Goal: Find specific page/section: Find specific page/section

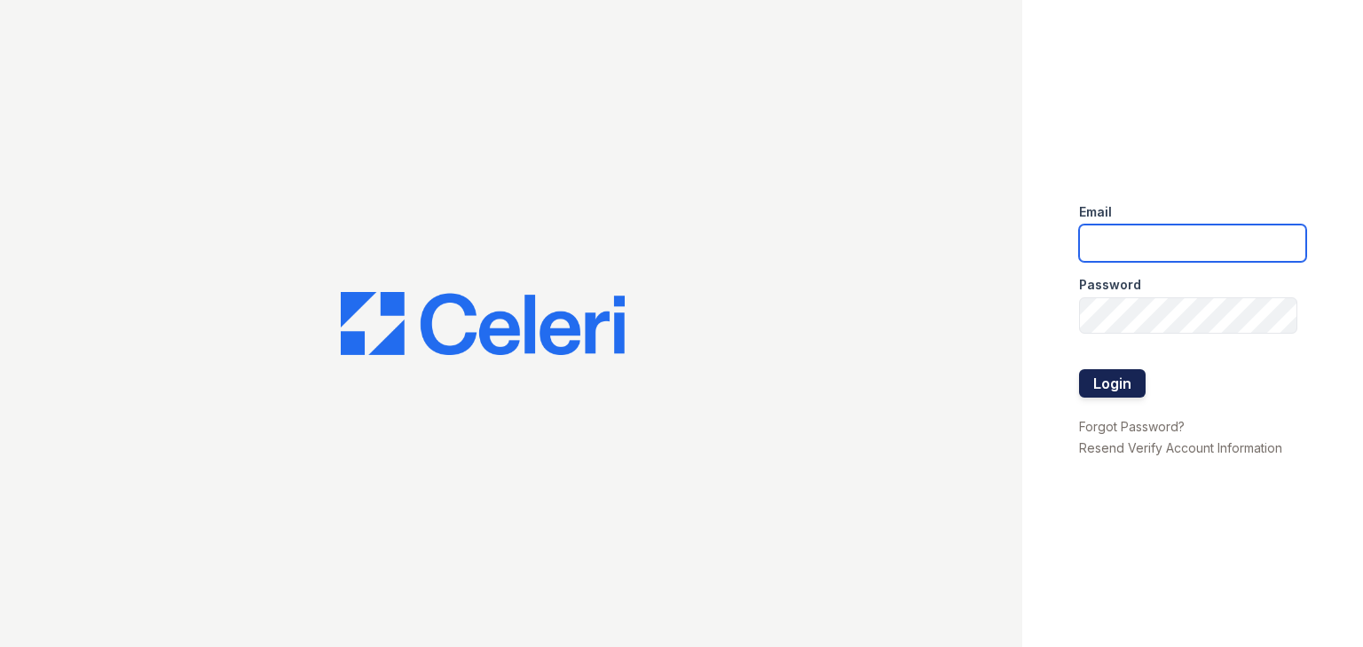
type input "[DOMAIN_NAME][EMAIL_ADDRESS][DOMAIN_NAME]"
click at [1100, 380] on button "Login" at bounding box center [1112, 383] width 67 height 28
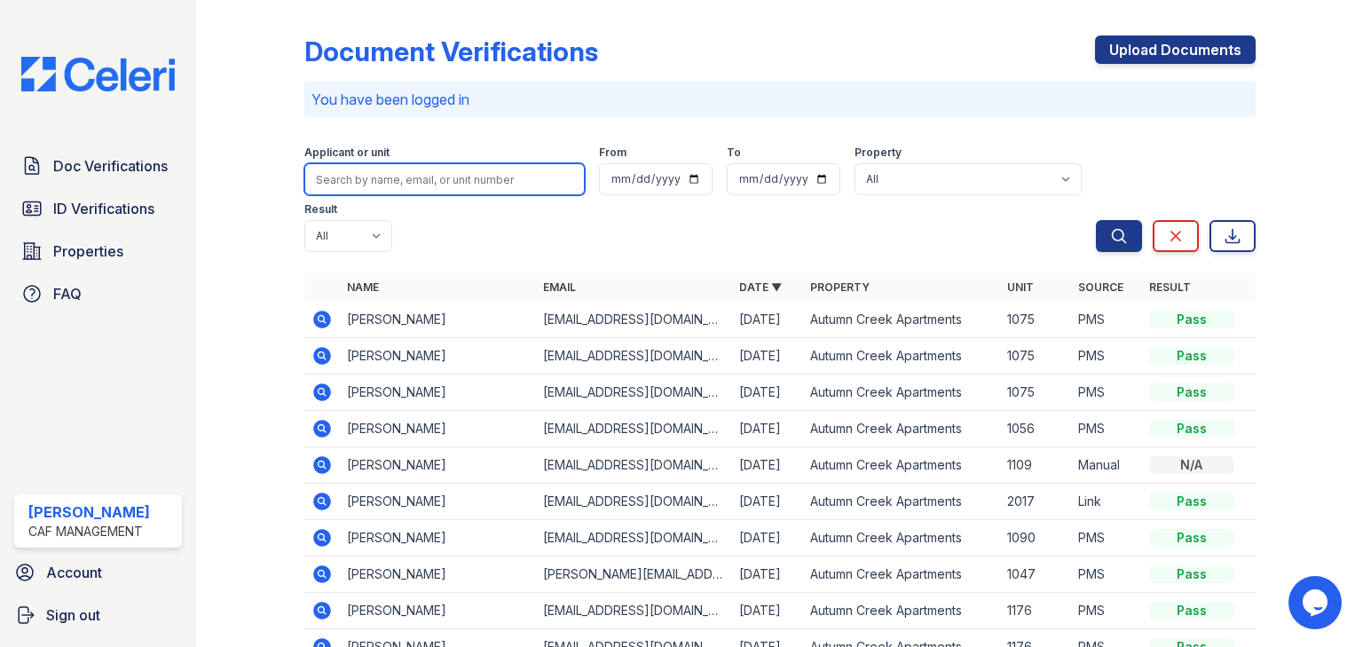
click at [401, 178] on input "search" at bounding box center [444, 179] width 280 height 32
paste input "Valenzuela"
type input "Valenzuela"
click at [1096, 220] on button "Search" at bounding box center [1119, 236] width 46 height 32
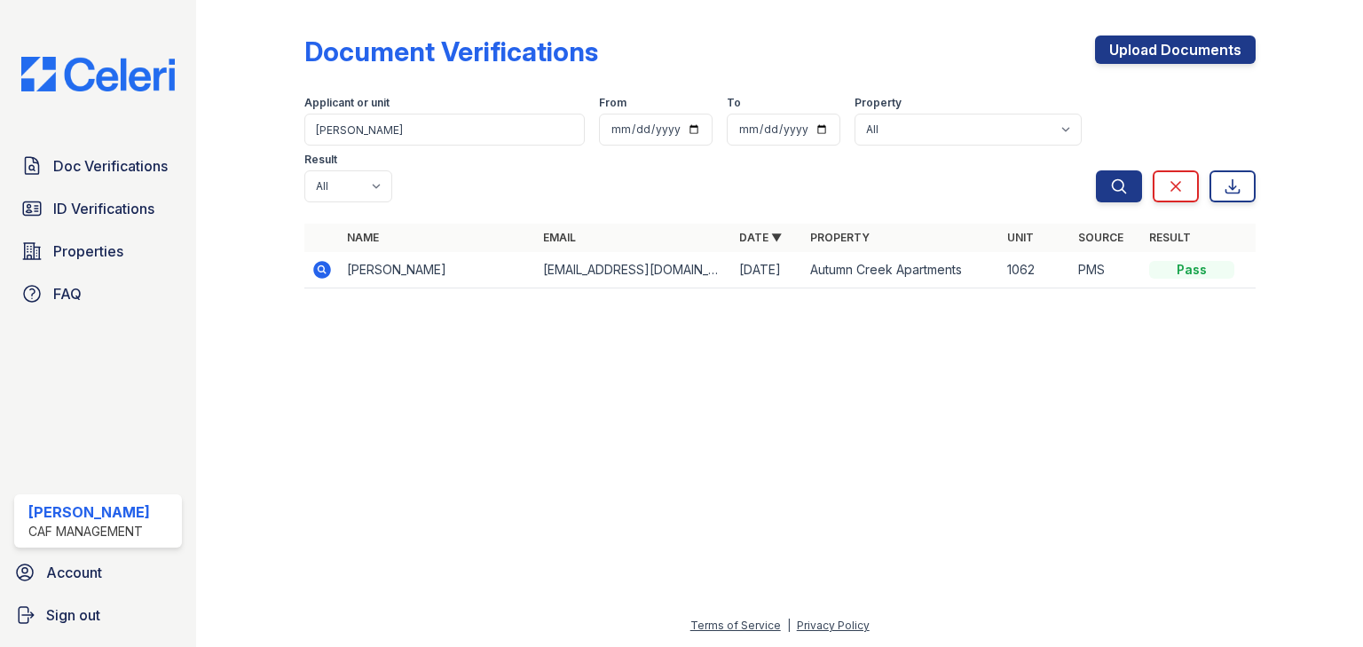
click at [323, 266] on icon at bounding box center [321, 268] width 4 height 4
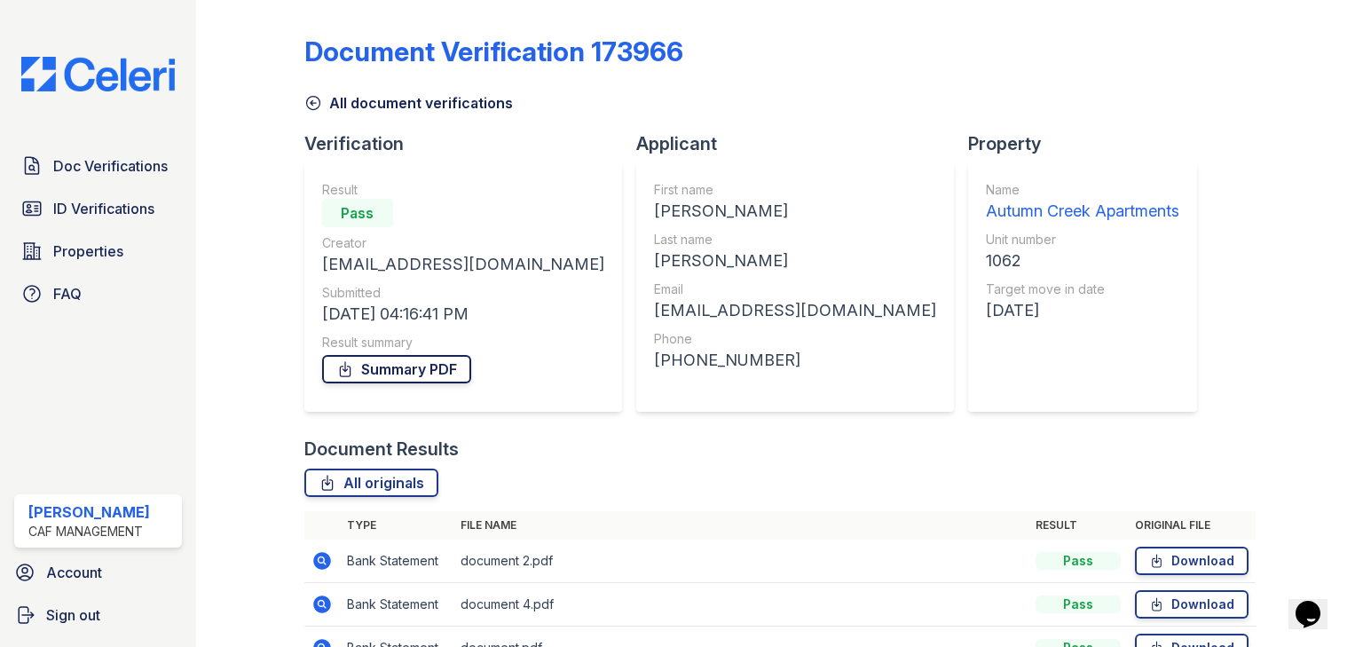
click at [425, 369] on link "Summary PDF" at bounding box center [396, 369] width 149 height 28
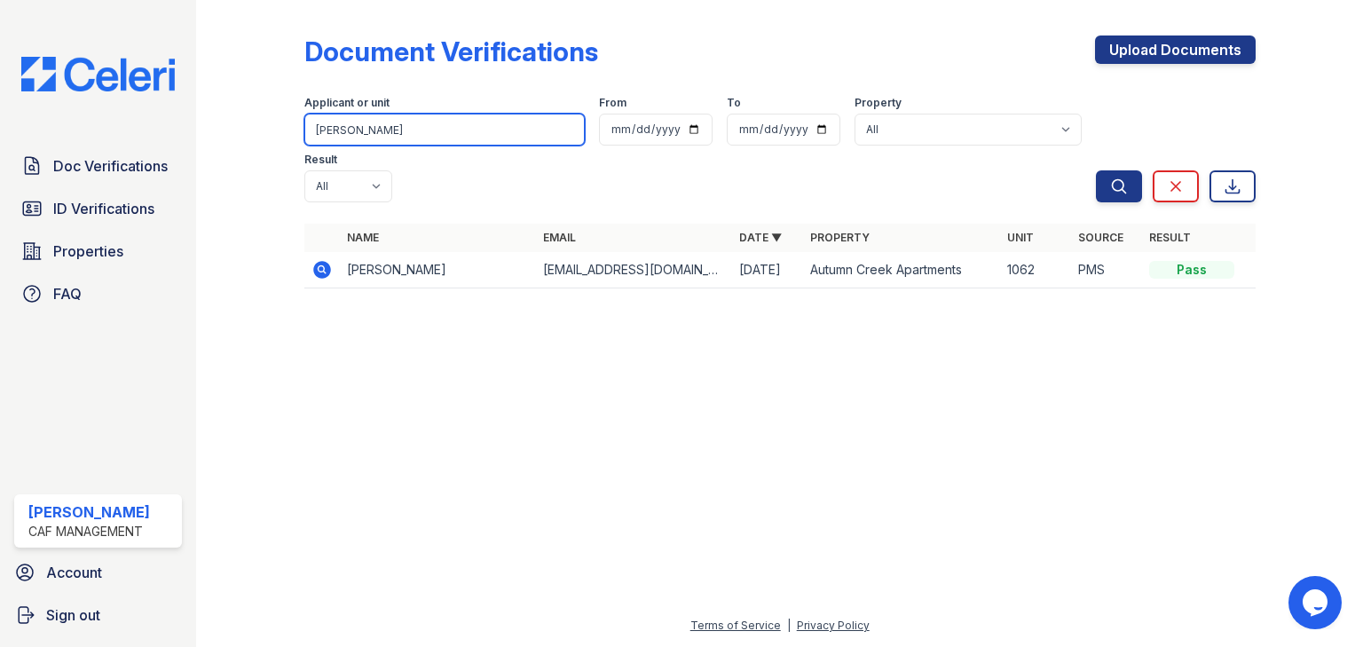
drag, startPoint x: 347, startPoint y: 111, endPoint x: 100, endPoint y: 110, distance: 246.7
click at [100, 110] on div "Doc Verifications ID Verifications Properties FAQ Chris Toy CAF Management Acco…" at bounding box center [681, 323] width 1363 height 647
type input "rivas"
click at [1096, 170] on button "Search" at bounding box center [1119, 186] width 46 height 32
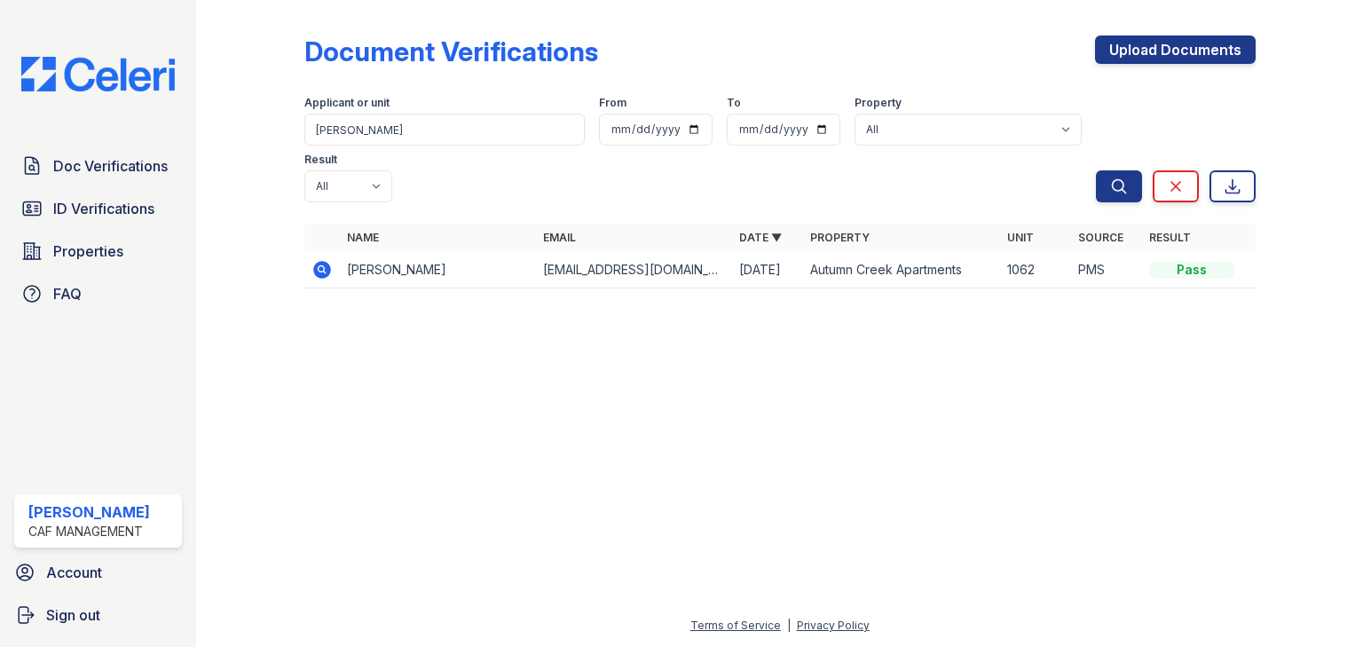
click at [322, 261] on icon at bounding box center [322, 270] width 18 height 18
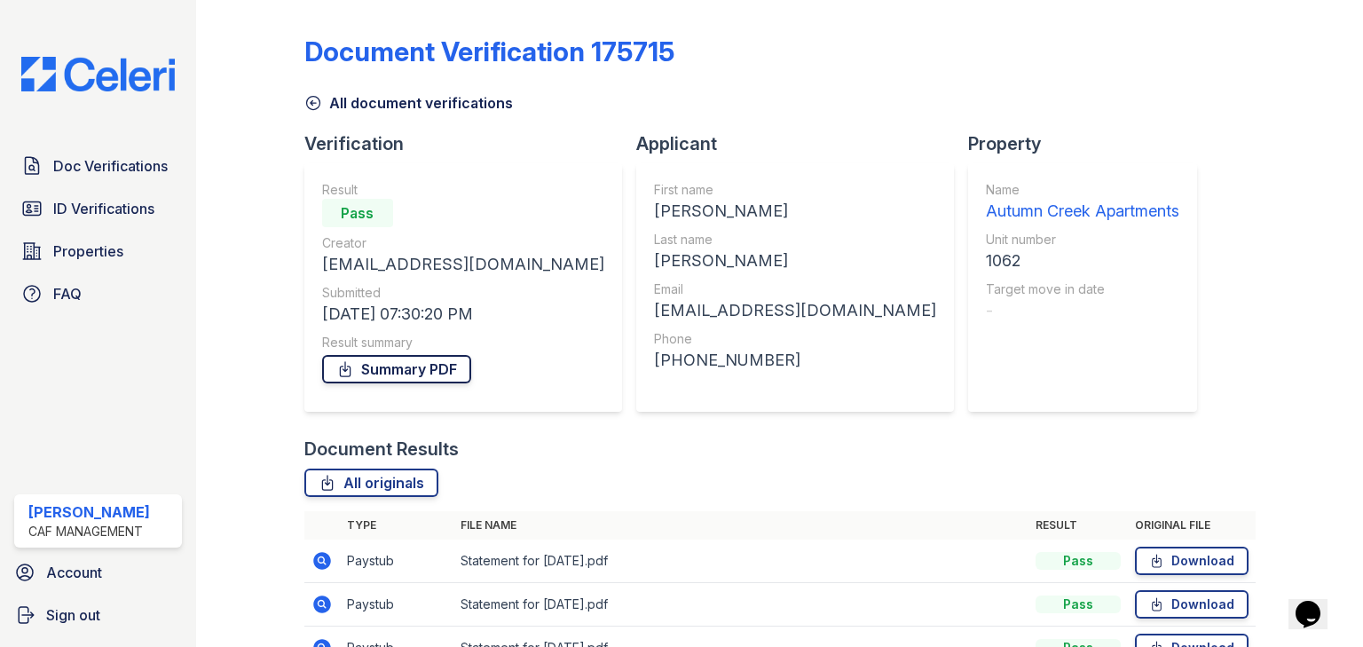
click at [408, 369] on link "Summary PDF" at bounding box center [396, 369] width 149 height 28
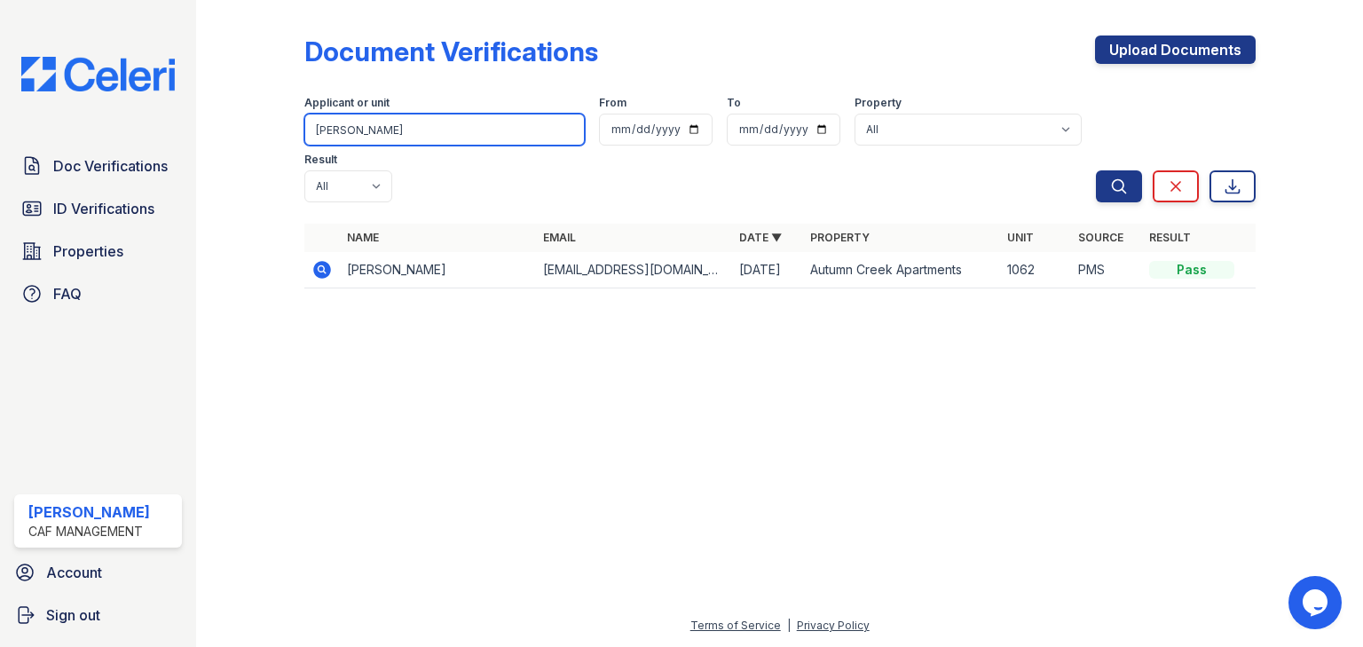
drag, startPoint x: 348, startPoint y: 130, endPoint x: 227, endPoint y: 108, distance: 122.7
click at [227, 108] on div "Document Verifications Upload Documents Filter Applicant or unit rivas From To …" at bounding box center [780, 167] width 1110 height 335
type input "garcia"
click at [1096, 170] on button "Search" at bounding box center [1119, 186] width 46 height 32
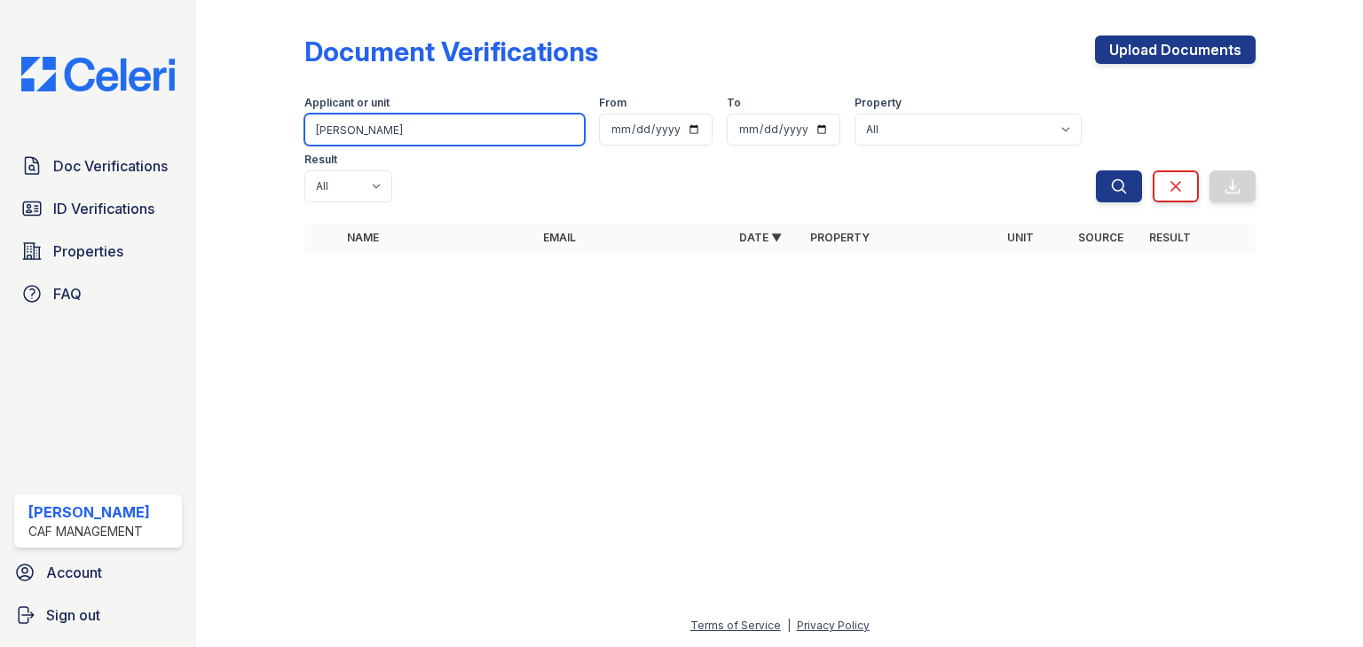
drag, startPoint x: 374, startPoint y: 133, endPoint x: 298, endPoint y: 128, distance: 75.6
click at [298, 128] on div "Document Verifications Upload Documents Filter Applicant or unit garcia From To…" at bounding box center [780, 149] width 1110 height 298
type input "izabelle"
click at [1096, 170] on button "Search" at bounding box center [1119, 186] width 46 height 32
drag, startPoint x: 395, startPoint y: 127, endPoint x: 287, endPoint y: 115, distance: 108.9
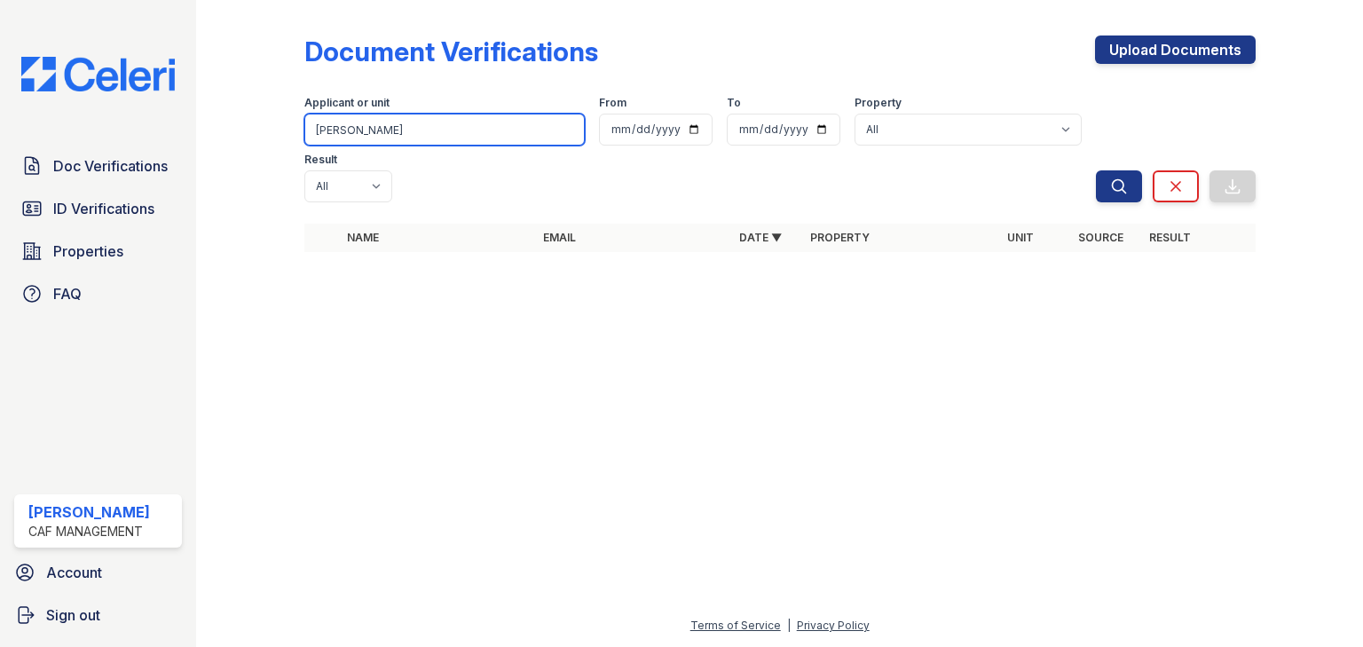
click at [287, 115] on div "Document Verifications Upload Documents Filter Applicant or unit izabelle From …" at bounding box center [780, 149] width 1110 height 298
drag, startPoint x: 360, startPoint y: 114, endPoint x: 325, endPoint y: 120, distance: 36.0
paste input "izabel garcia"
type input "izabel garcia"
click at [1096, 170] on button "Search" at bounding box center [1119, 186] width 46 height 32
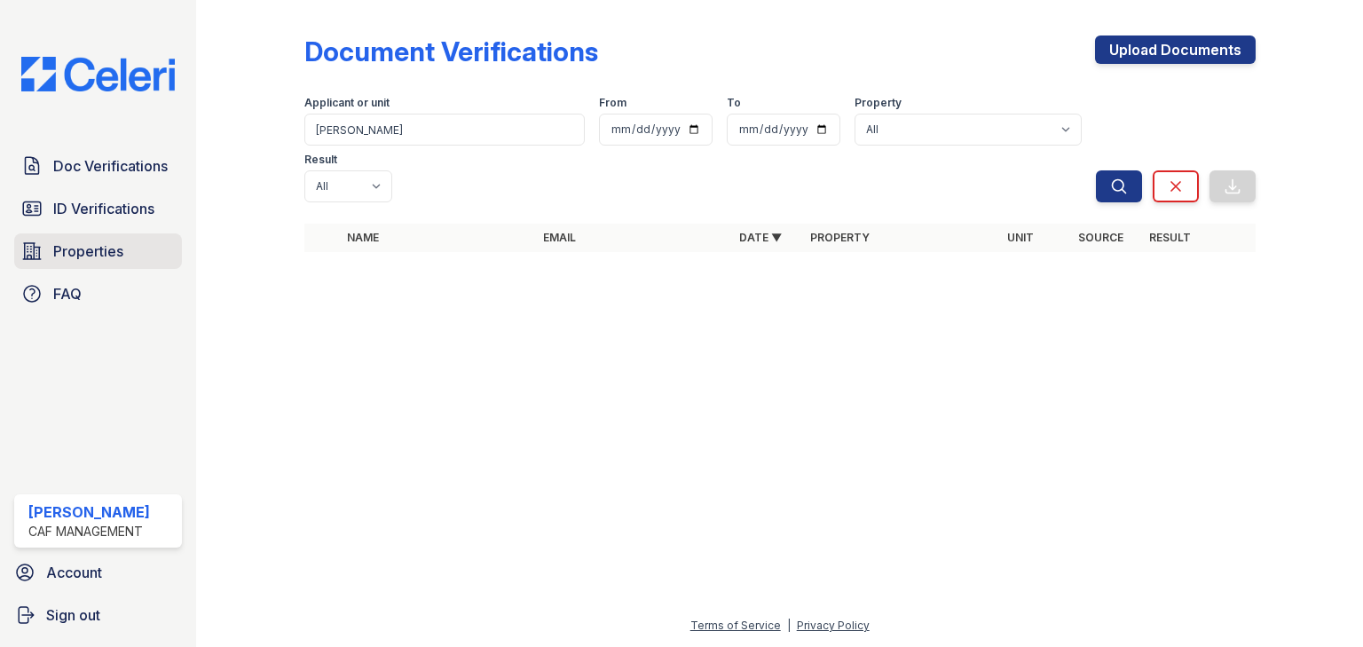
click at [85, 249] on span "Properties" at bounding box center [88, 251] width 70 height 21
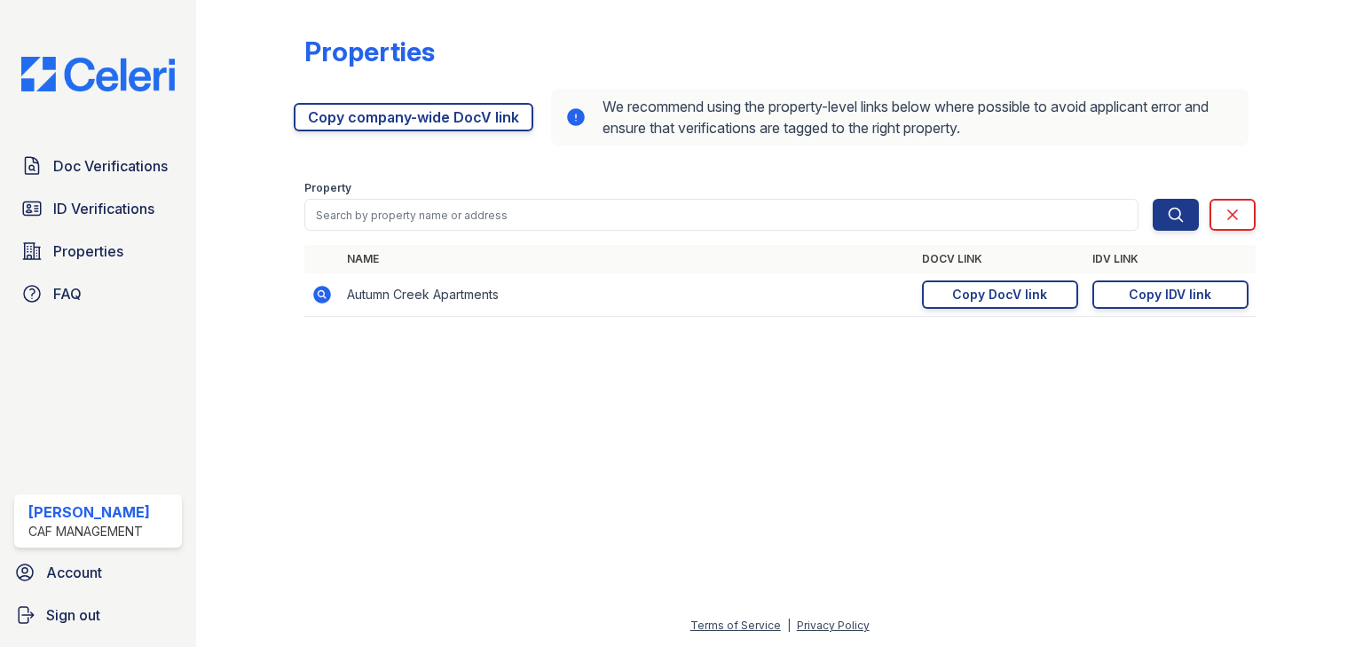
click at [320, 296] on icon at bounding box center [322, 294] width 21 height 21
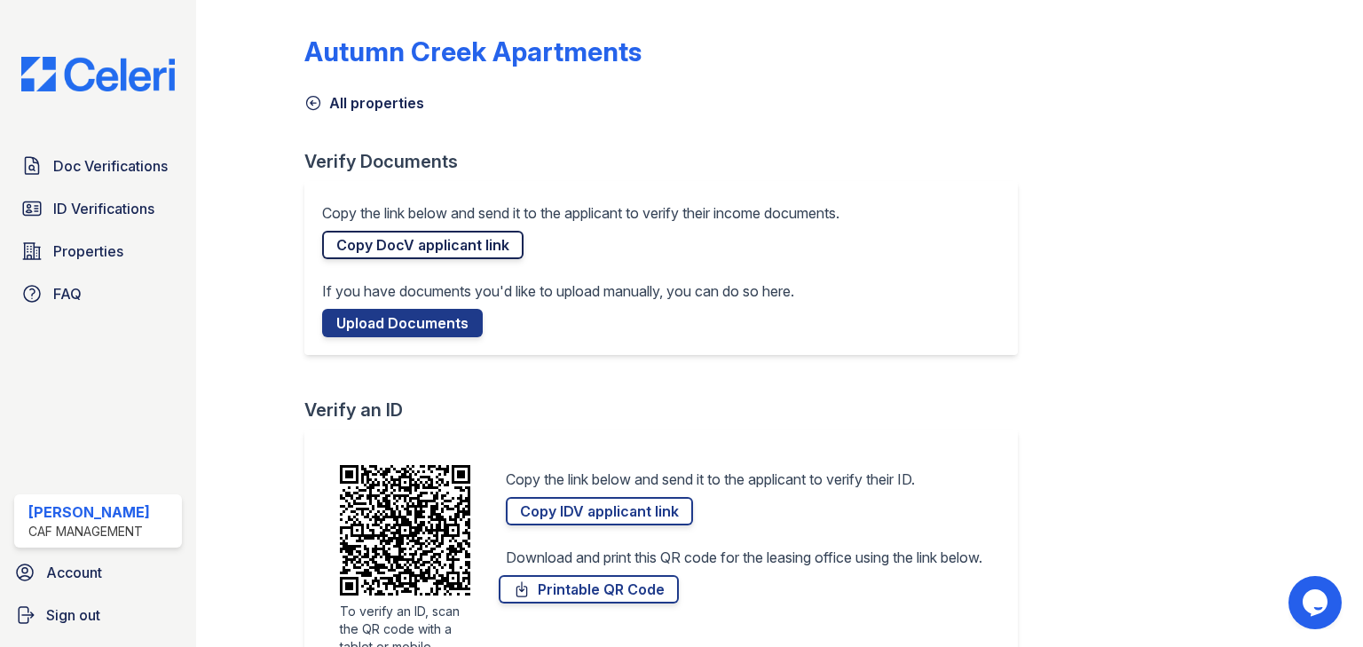
click at [447, 244] on link "Copy DocV applicant link" at bounding box center [422, 245] width 201 height 28
